Goal: Task Accomplishment & Management: Use online tool/utility

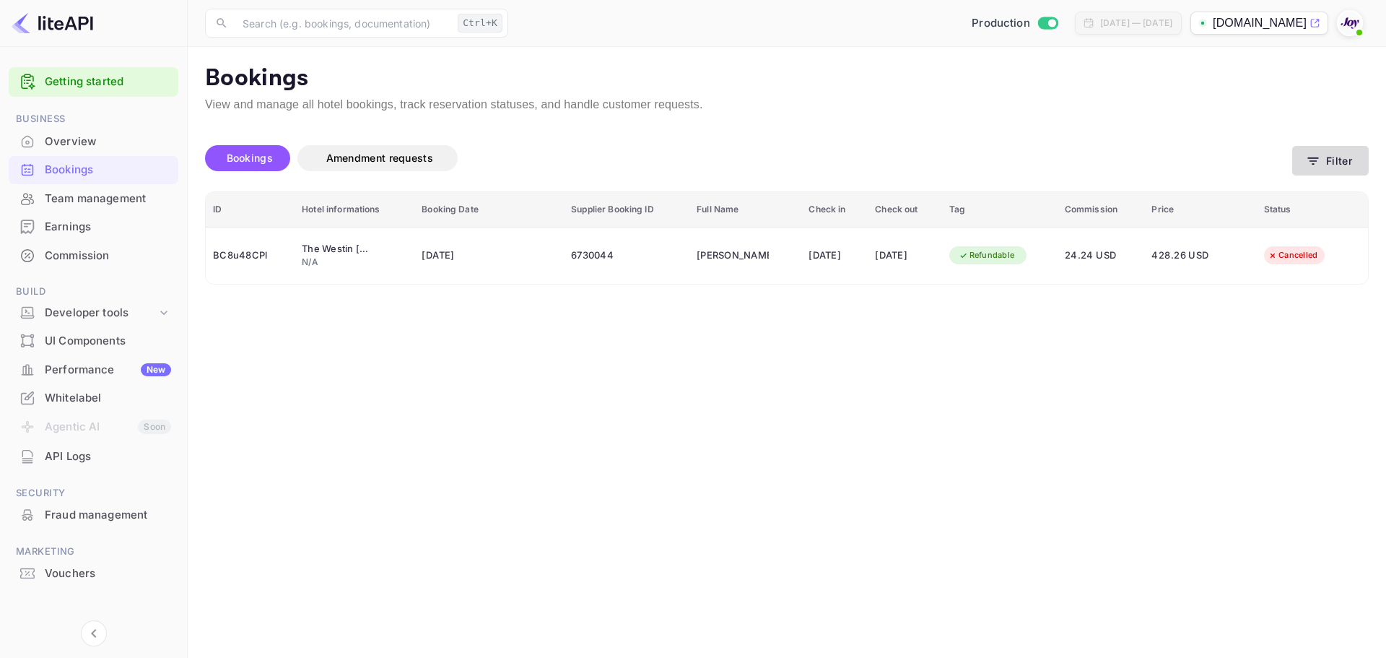
click at [1332, 160] on button "Filter" at bounding box center [1330, 161] width 77 height 30
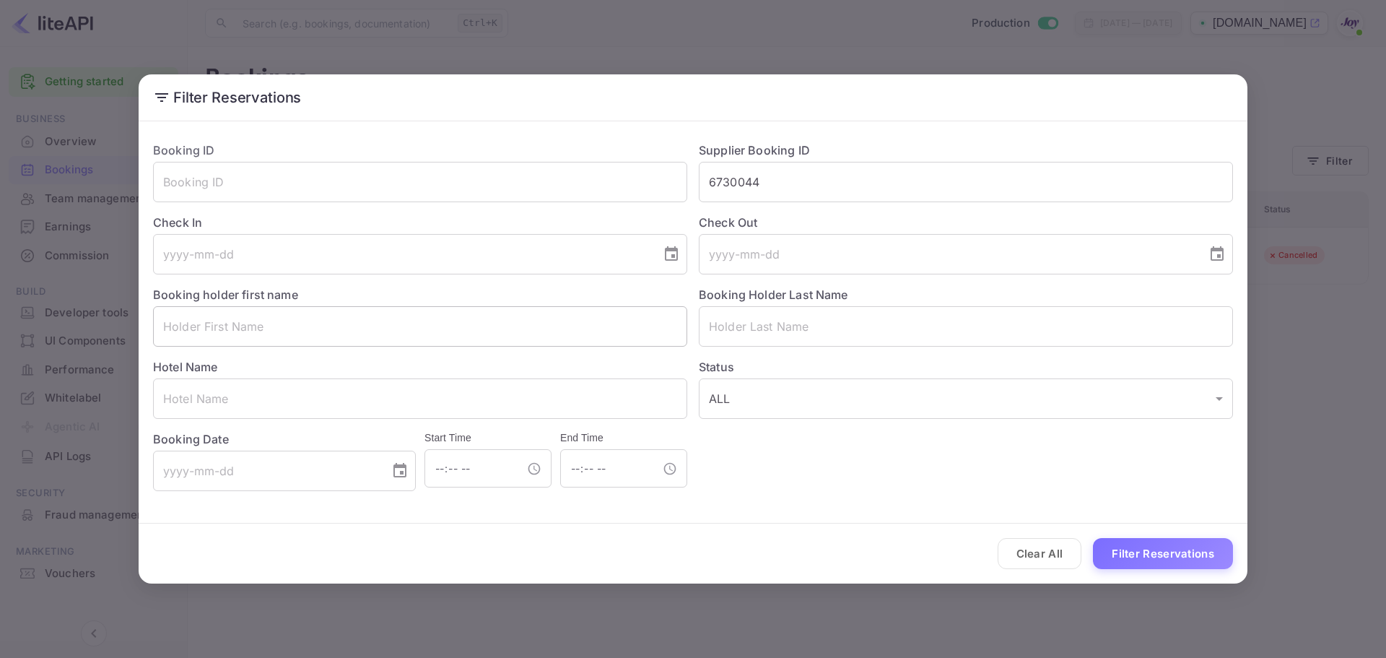
click at [429, 339] on input "text" at bounding box center [420, 326] width 534 height 40
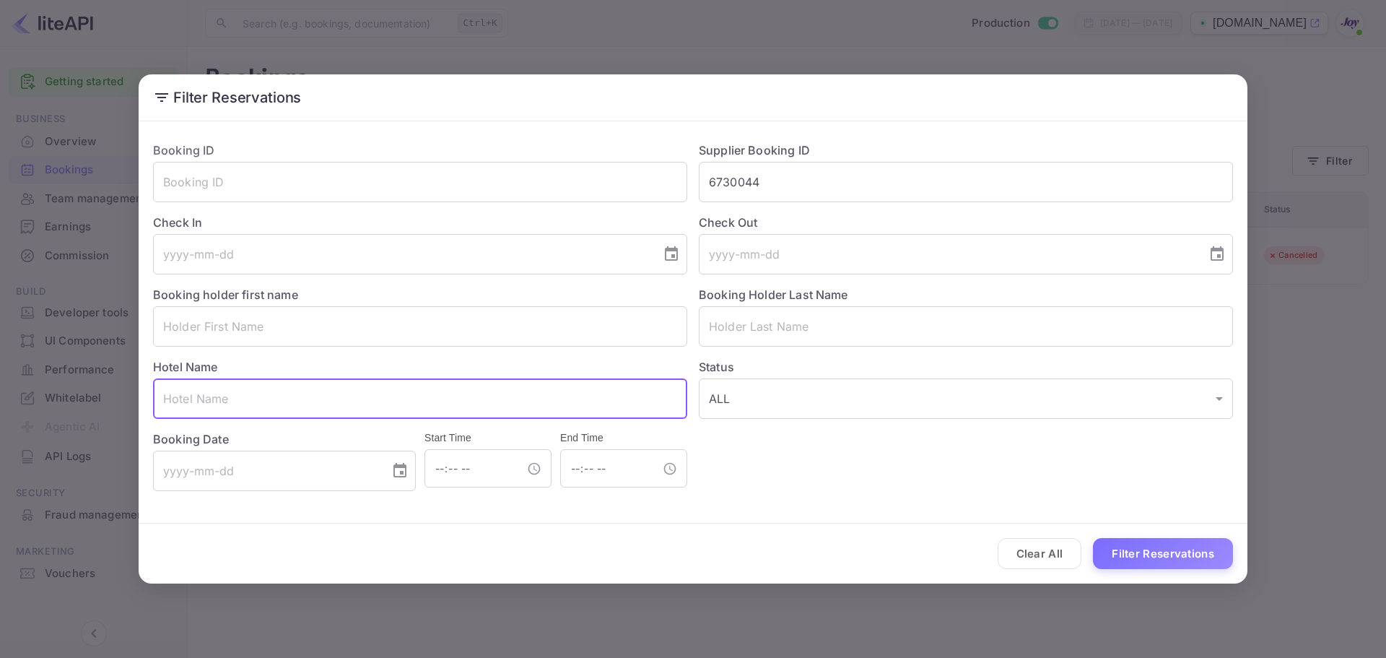
click at [385, 396] on input "text" at bounding box center [420, 398] width 534 height 40
paste input "[PERSON_NAME]"
type input "[PERSON_NAME]"
click at [293, 166] on input "text" at bounding box center [420, 182] width 534 height 40
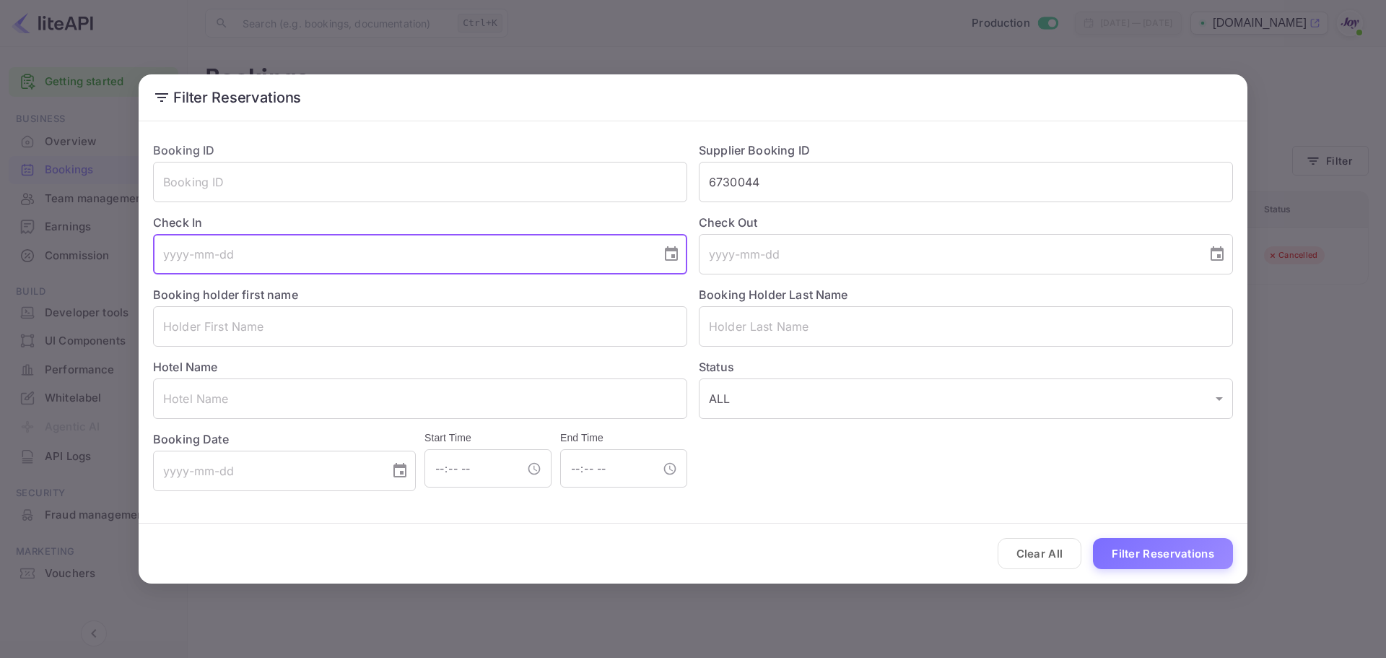
click at [265, 263] on input "tel" at bounding box center [402, 254] width 498 height 40
click at [400, 342] on input "text" at bounding box center [420, 326] width 534 height 40
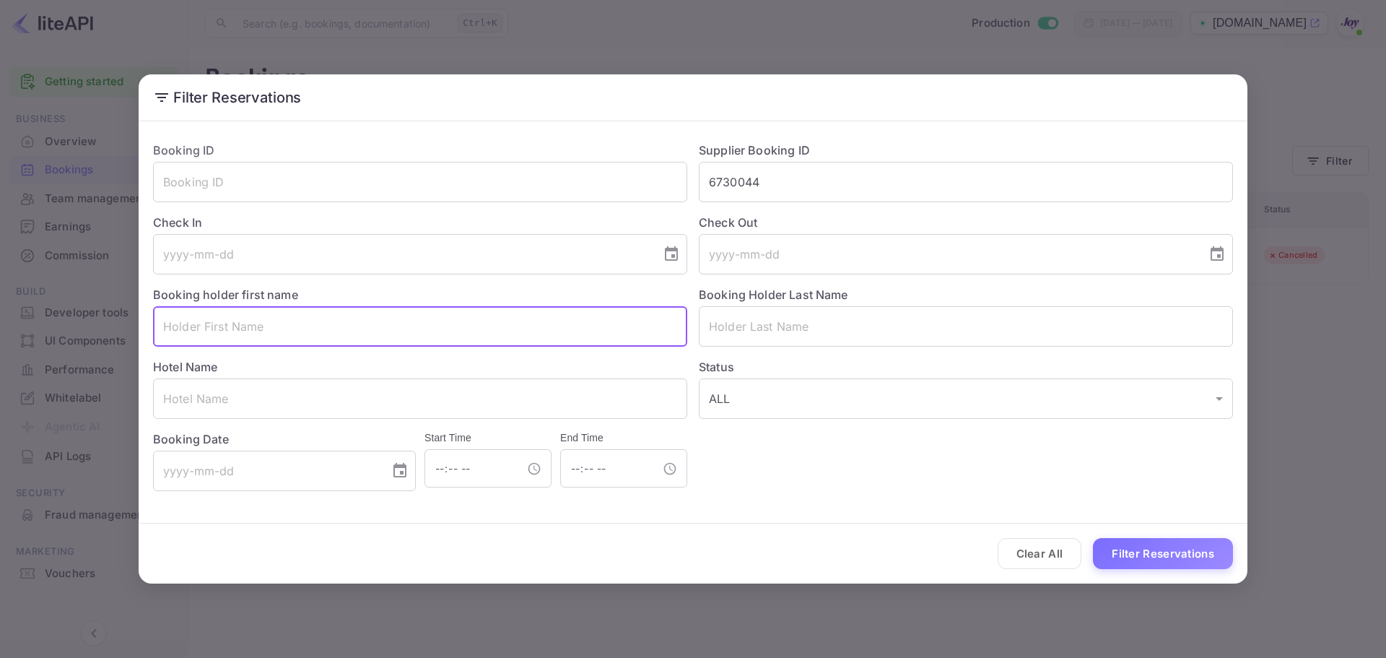
click at [398, 332] on input "text" at bounding box center [420, 326] width 534 height 40
click at [317, 395] on input "text" at bounding box center [420, 398] width 534 height 40
click at [310, 315] on input "text" at bounding box center [420, 326] width 534 height 40
paste input "[PERSON_NAME]"
type input "[PERSON_NAME]"
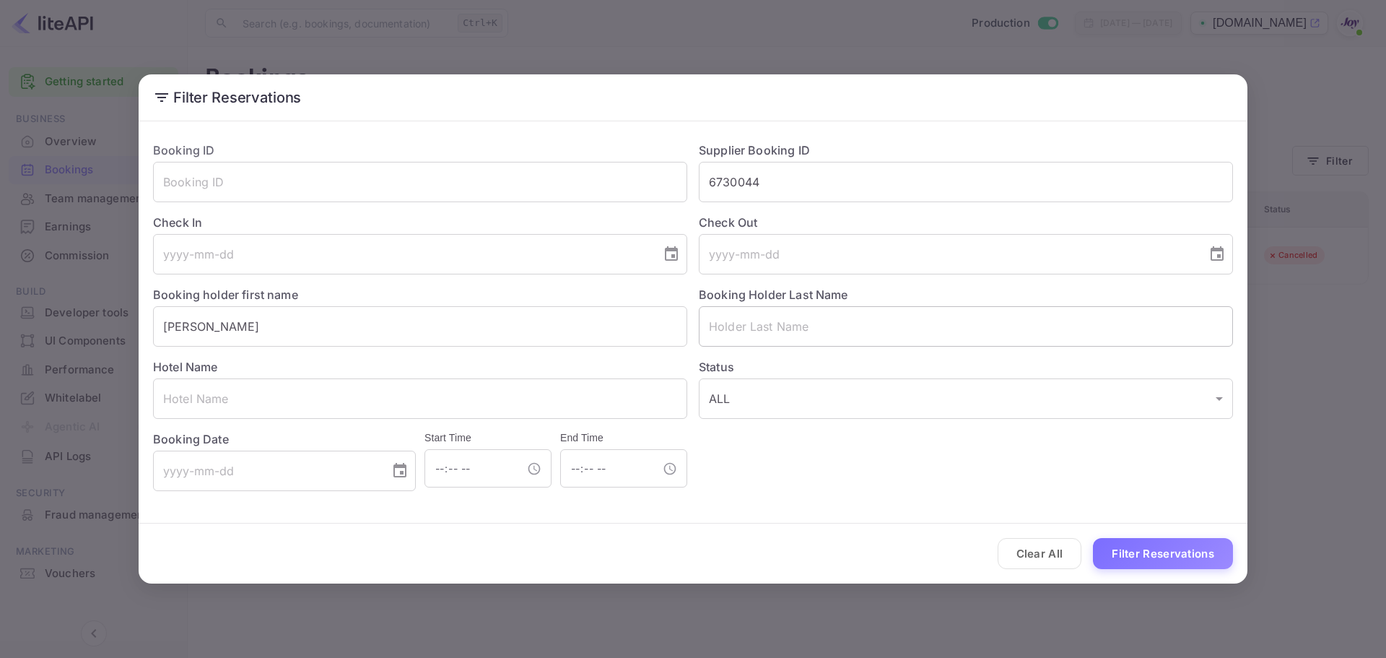
click at [744, 318] on input "text" at bounding box center [966, 326] width 534 height 40
paste input "[GEOGRAPHIC_DATA]"
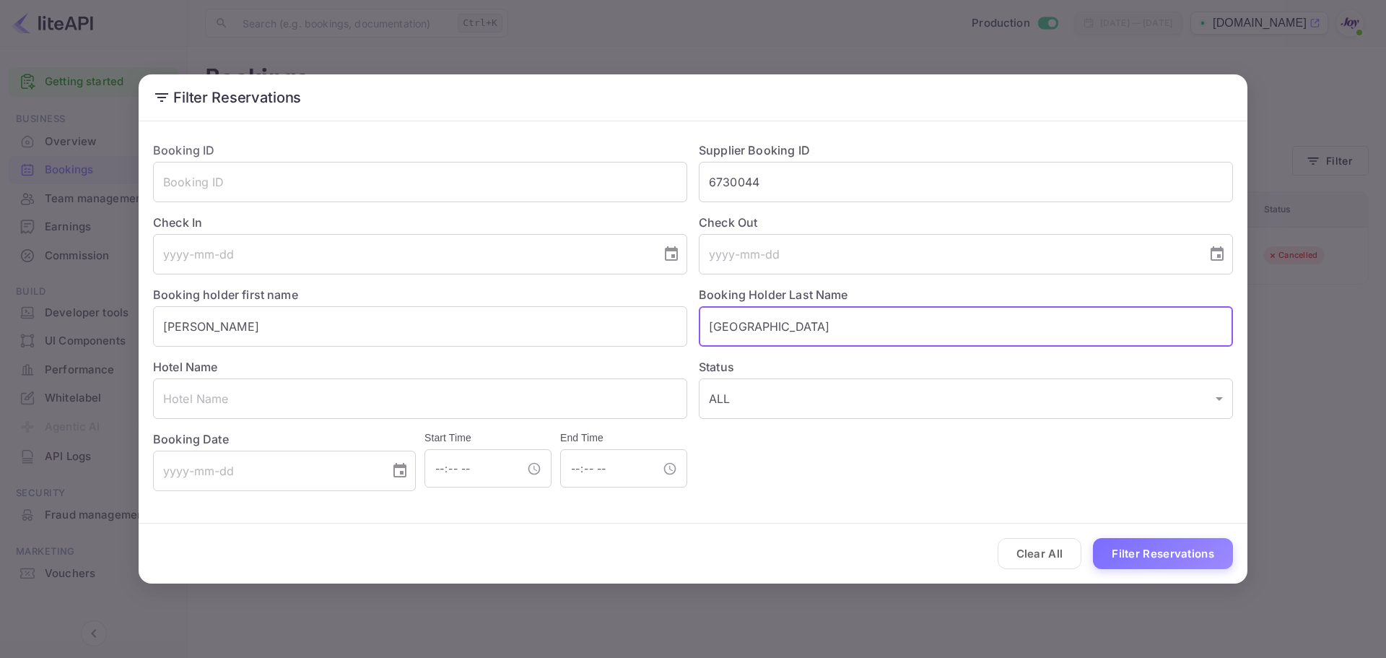
type input "[GEOGRAPHIC_DATA]"
click at [1167, 570] on div "Clear All Filter Reservations" at bounding box center [693, 553] width 1109 height 60
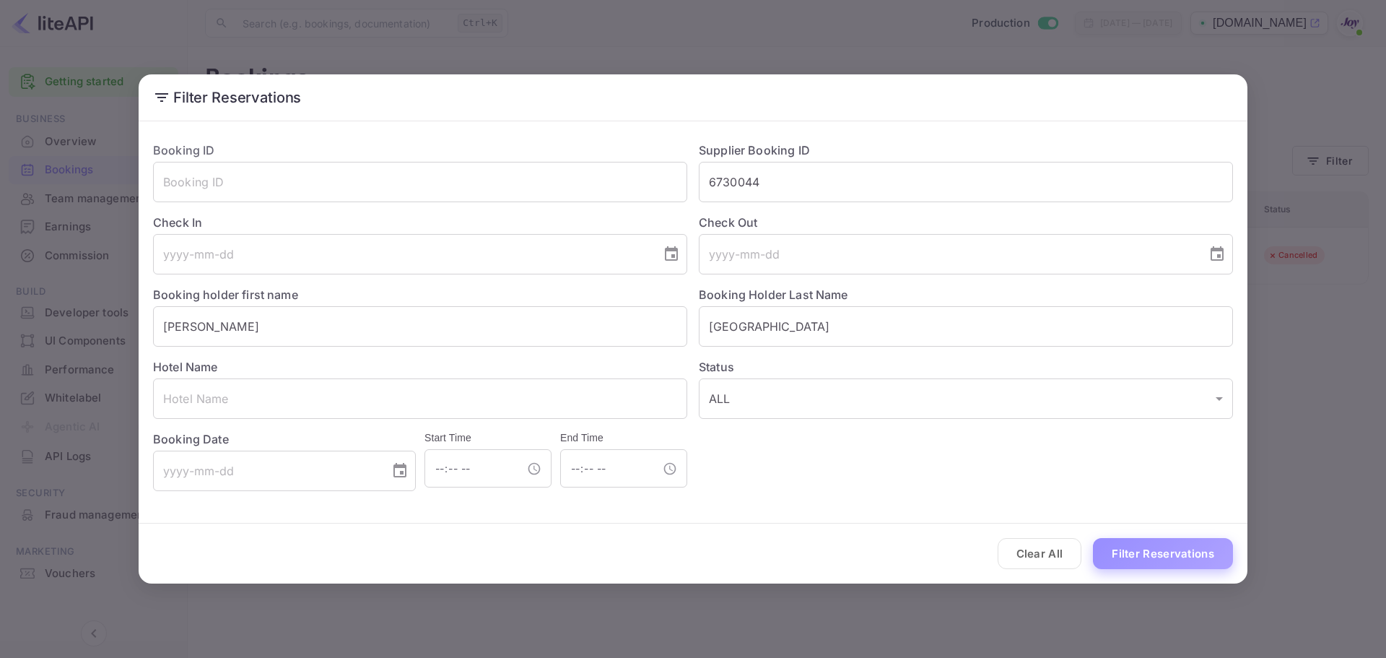
click at [1164, 558] on button "Filter Reservations" at bounding box center [1163, 553] width 140 height 31
click at [742, 183] on input "6730044" at bounding box center [966, 182] width 534 height 40
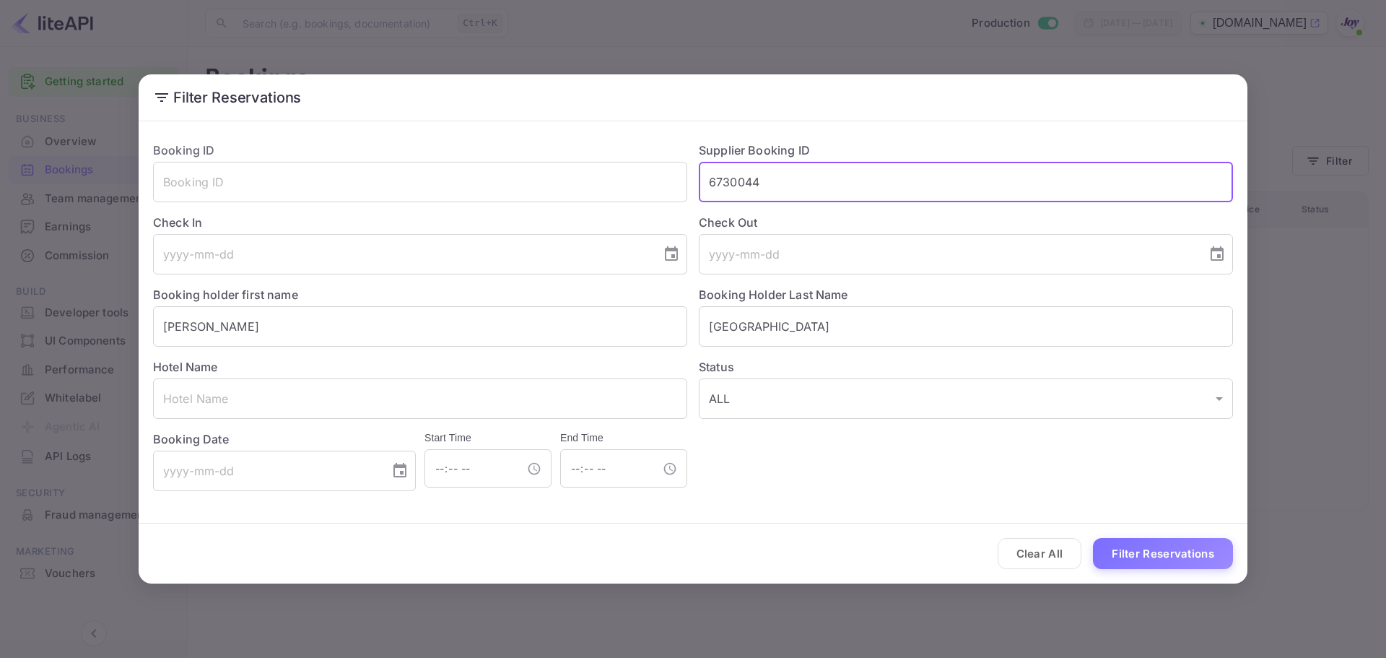
click at [742, 183] on input "6730044" at bounding box center [966, 182] width 534 height 40
click at [943, 504] on div "Booking ID ​ Supplier Booking ID ​ Check In ​ Check Out ​ Booking holder first …" at bounding box center [693, 316] width 1109 height 378
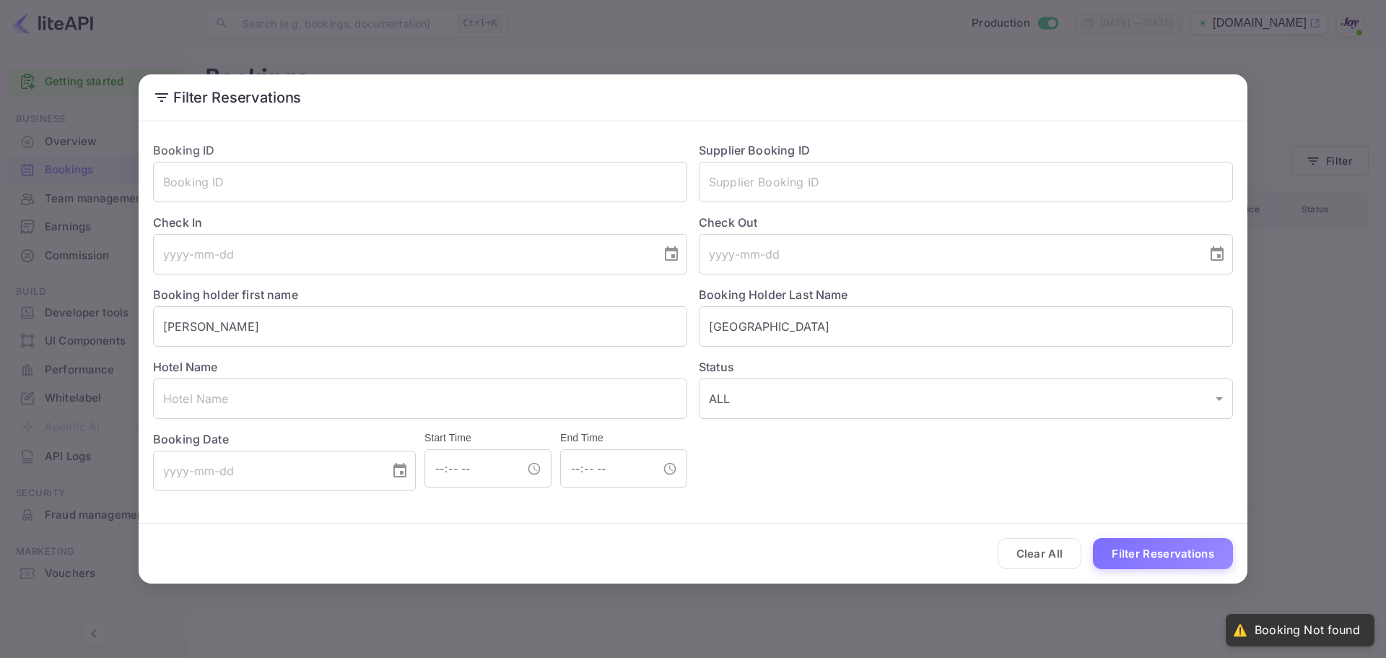
click at [1124, 494] on div "Booking ID ​ Supplier Booking ID ​ Check In ​ Check Out ​ Booking holder first …" at bounding box center [693, 316] width 1109 height 378
click at [1148, 569] on div "Clear All Filter Reservations" at bounding box center [693, 553] width 1109 height 60
click at [1145, 554] on button "Filter Reservations" at bounding box center [1163, 553] width 140 height 31
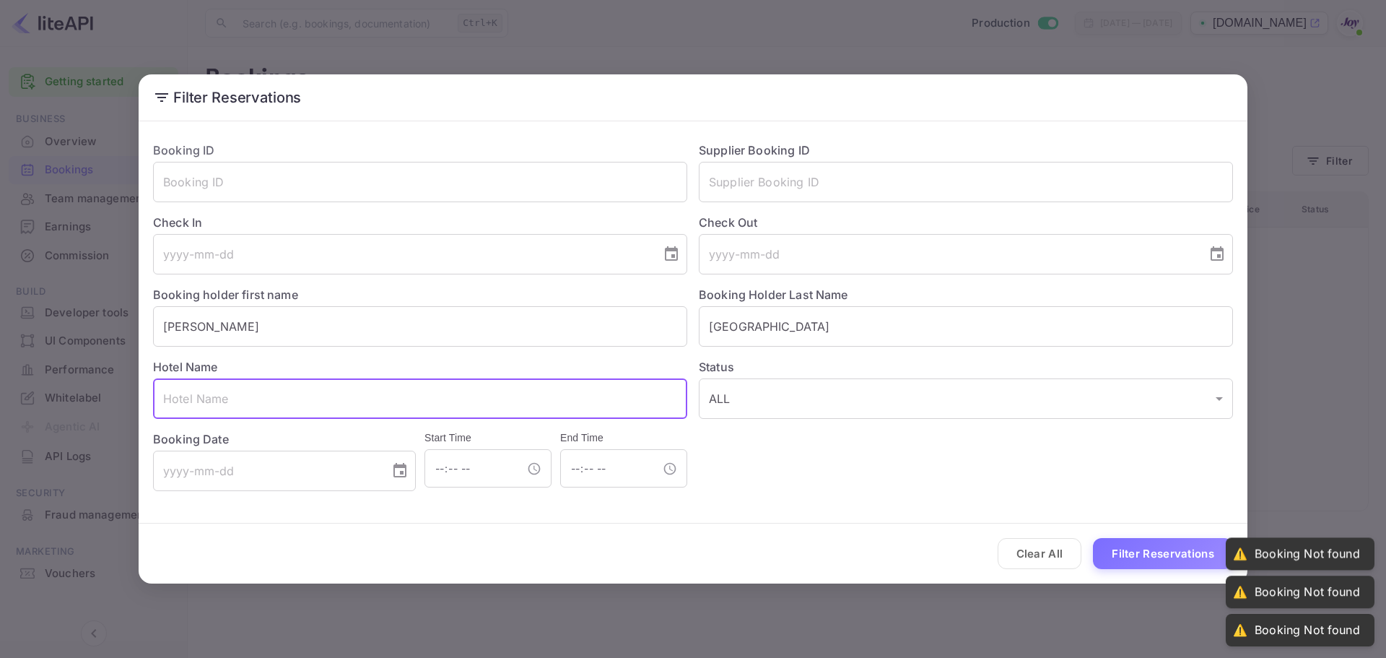
click at [558, 398] on input "text" at bounding box center [420, 398] width 534 height 40
paste input "Courtyard by [GEOGRAPHIC_DATA]"
type input "Courtyard by [GEOGRAPHIC_DATA]"
click at [341, 318] on input "[PERSON_NAME]" at bounding box center [420, 326] width 534 height 40
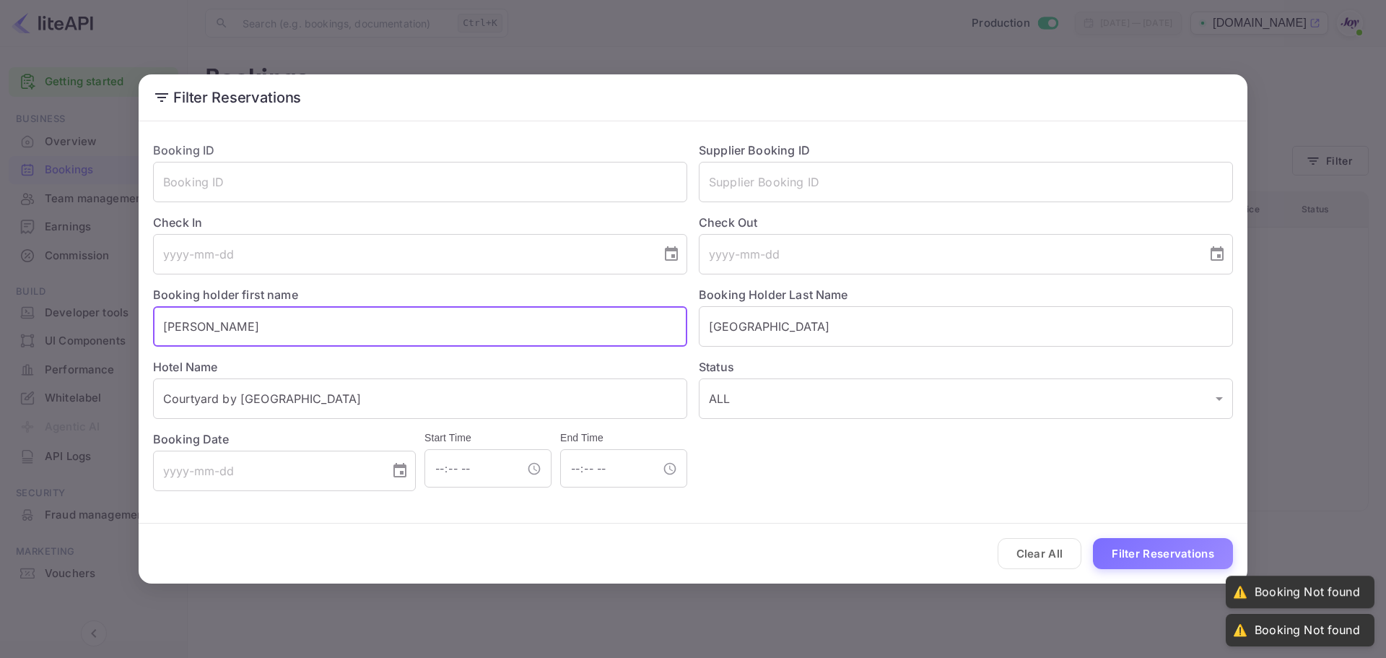
click at [341, 318] on input "[PERSON_NAME]" at bounding box center [420, 326] width 534 height 40
click at [738, 321] on input "[GEOGRAPHIC_DATA]" at bounding box center [966, 326] width 534 height 40
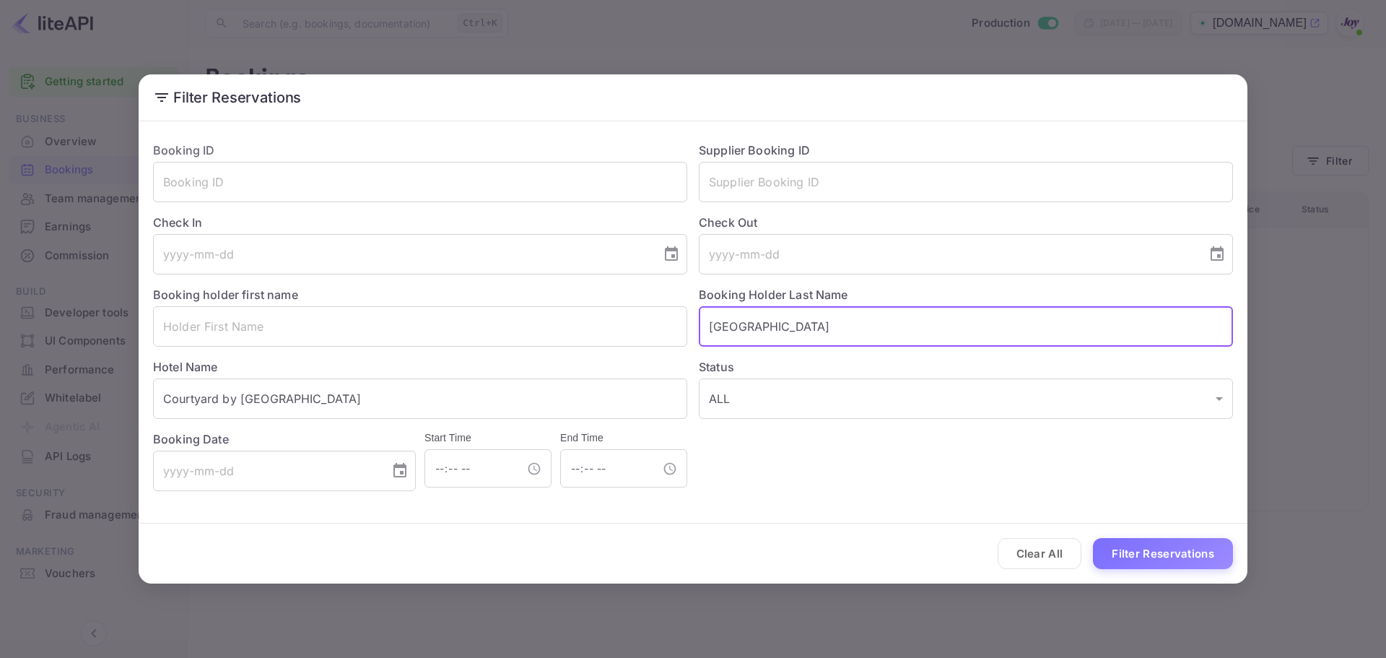
click at [738, 321] on input "[GEOGRAPHIC_DATA]" at bounding box center [966, 326] width 534 height 40
drag, startPoint x: 738, startPoint y: 321, endPoint x: 1076, endPoint y: 454, distance: 363.0
click at [739, 321] on input "[GEOGRAPHIC_DATA]" at bounding box center [966, 326] width 534 height 40
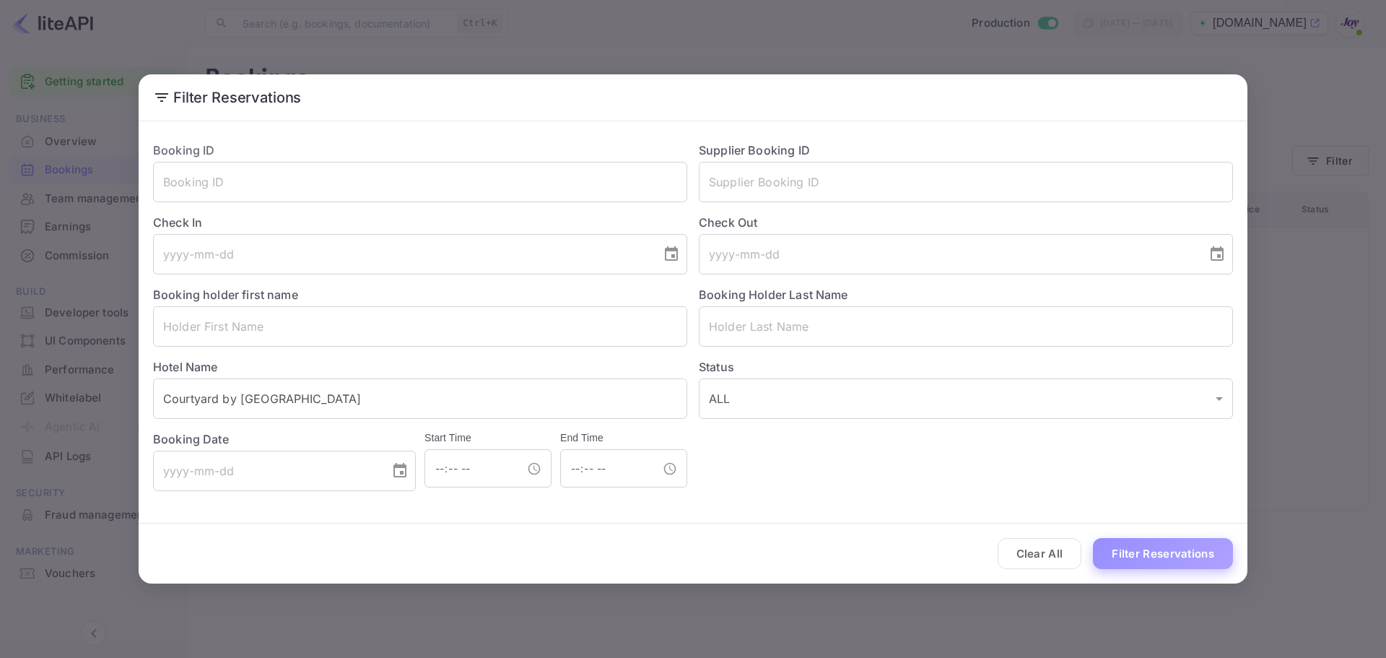
click at [1210, 543] on button "Filter Reservations" at bounding box center [1163, 553] width 140 height 31
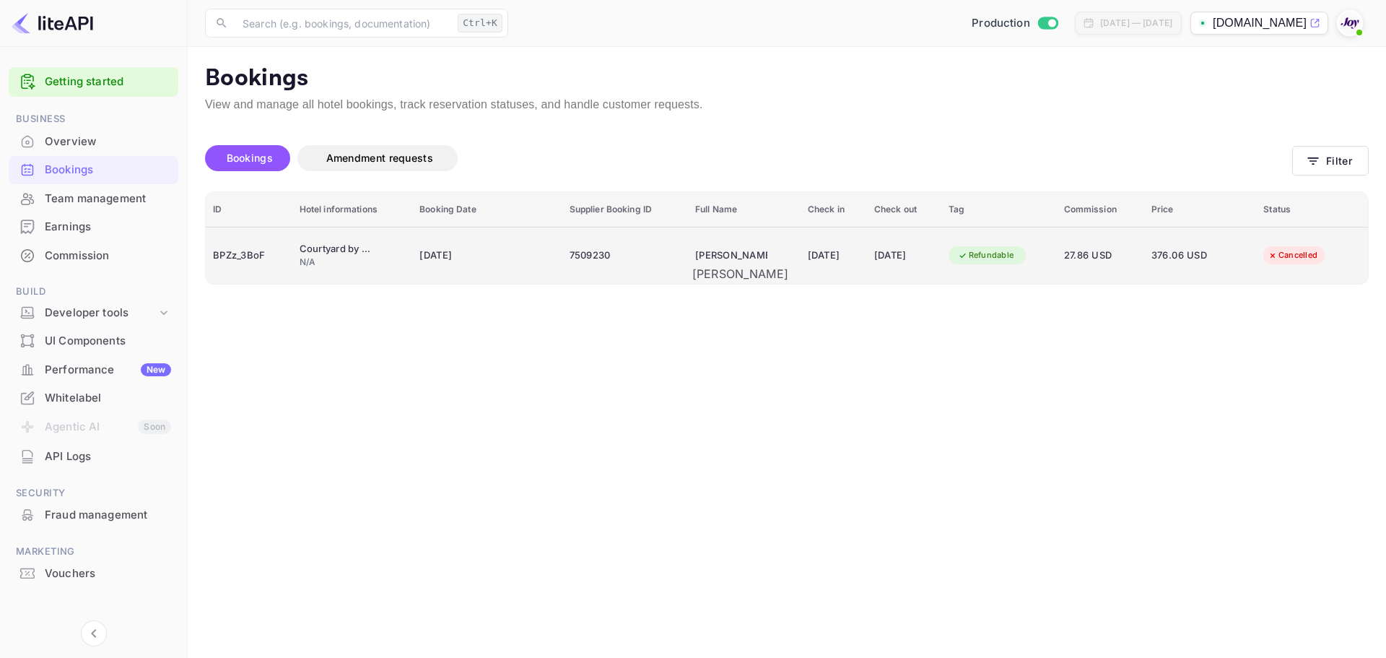
click at [735, 265] on div "[PERSON_NAME]" at bounding box center [731, 255] width 72 height 23
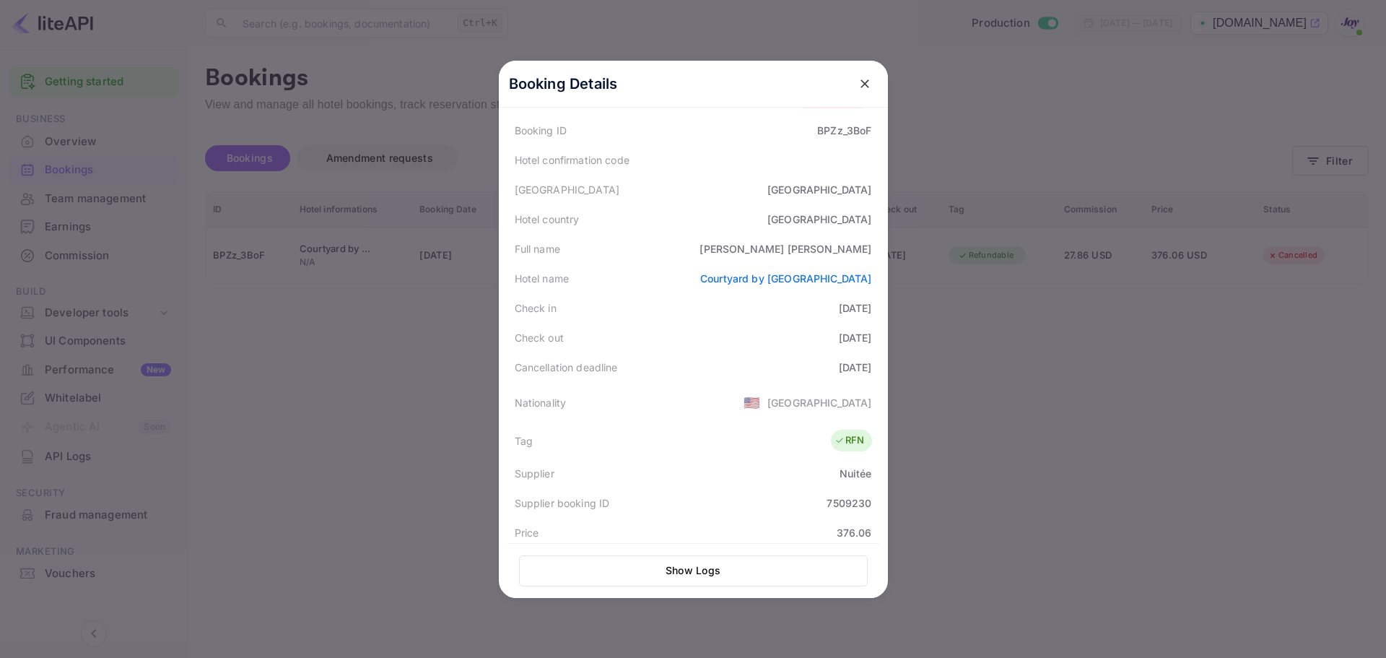
scroll to position [341, 0]
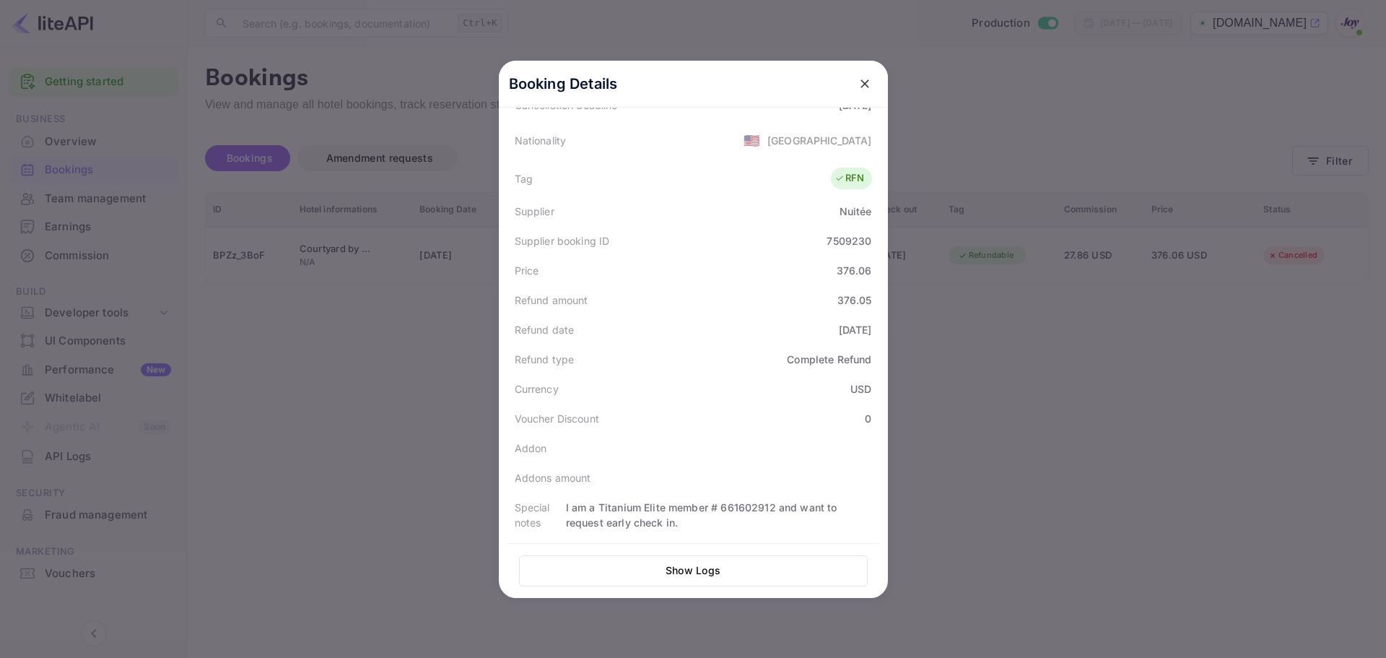
click at [1052, 424] on div at bounding box center [693, 329] width 1386 height 658
